Goal: Information Seeking & Learning: Learn about a topic

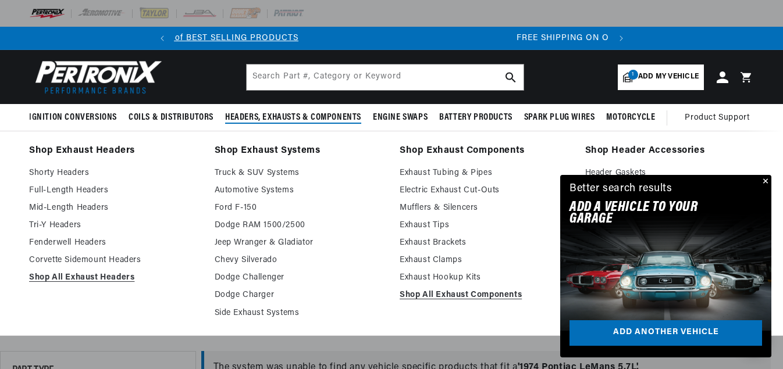
scroll to position [0, 434]
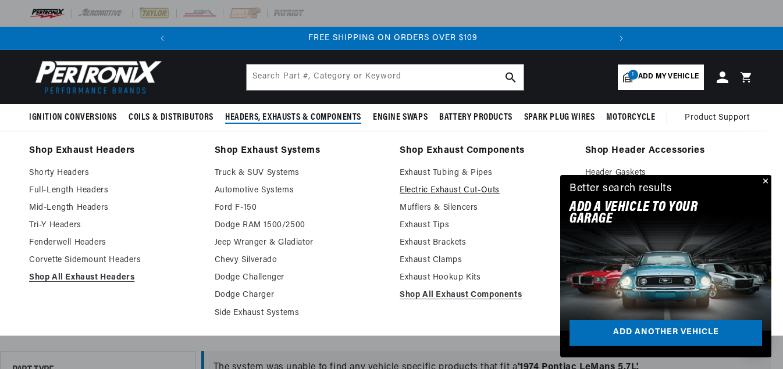
click at [424, 191] on link "Electric Exhaust Cut-Outs" at bounding box center [484, 191] width 169 height 14
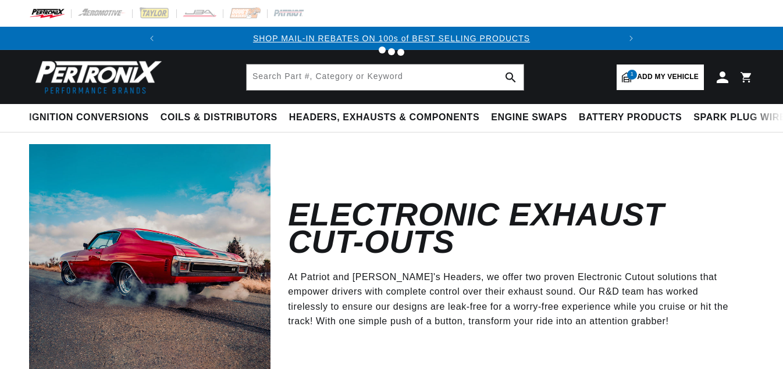
scroll to position [58, 0]
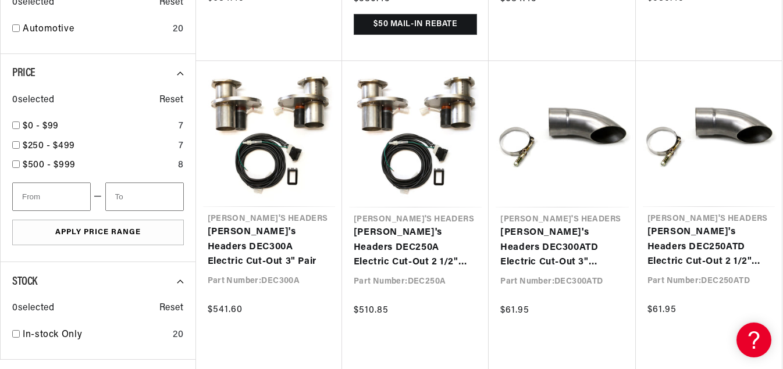
scroll to position [989, 0]
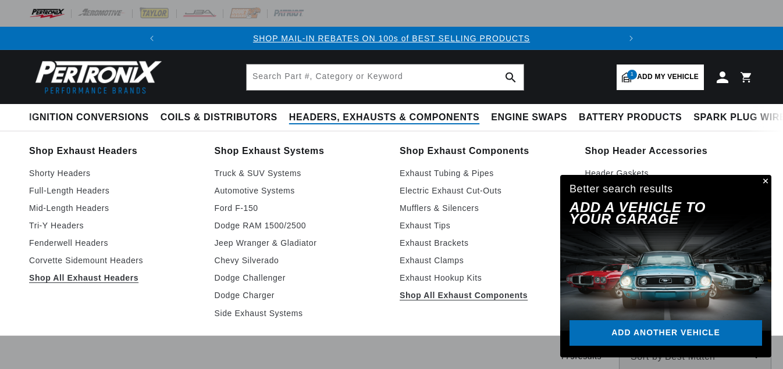
click at [352, 118] on span "Headers, Exhausts & Components" at bounding box center [384, 118] width 190 height 12
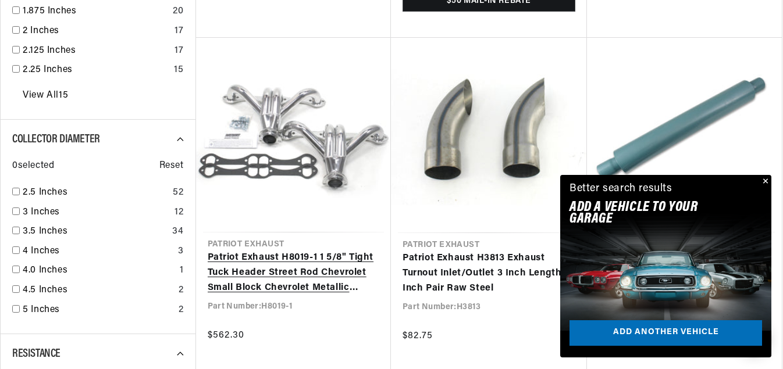
scroll to position [1530, 0]
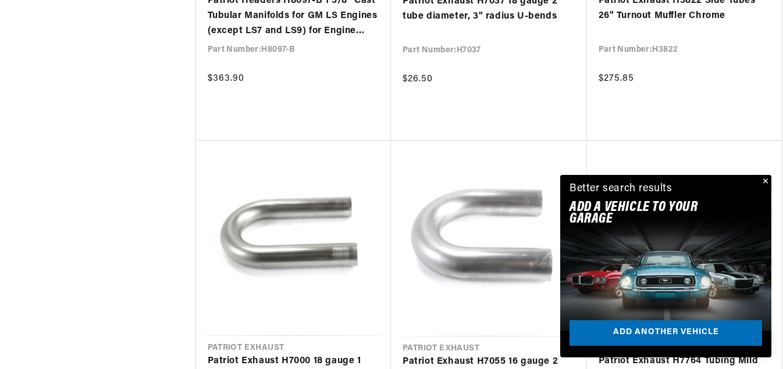
scroll to position [0, 434]
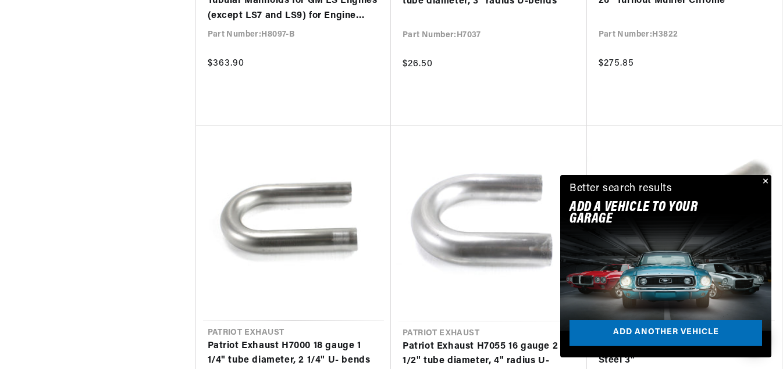
scroll to position [3140, 0]
